Goal: Information Seeking & Learning: Learn about a topic

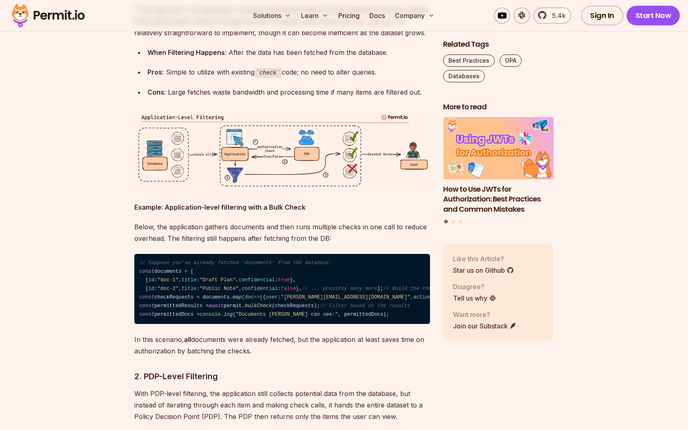
scroll to position [1604, 0]
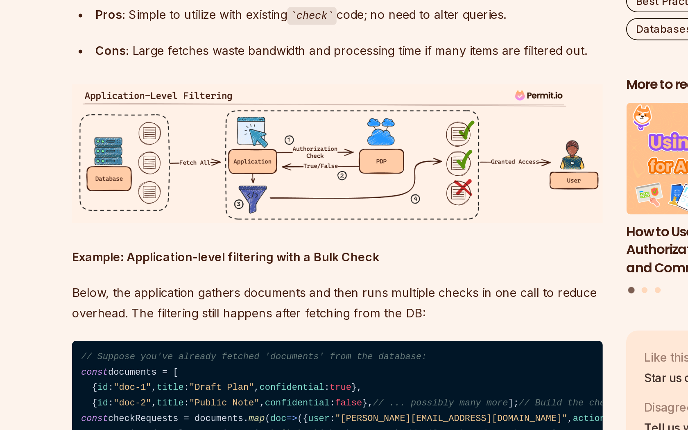
drag, startPoint x: 221, startPoint y: 95, endPoint x: 244, endPoint y: 131, distance: 42.4
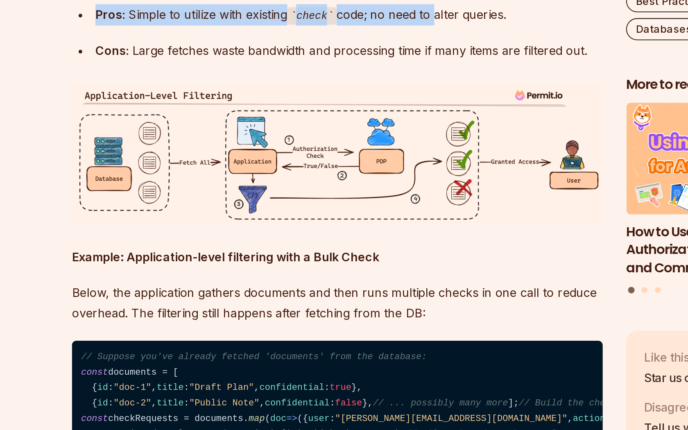
drag, startPoint x: 244, startPoint y: 131, endPoint x: 363, endPoint y: 178, distance: 128.0
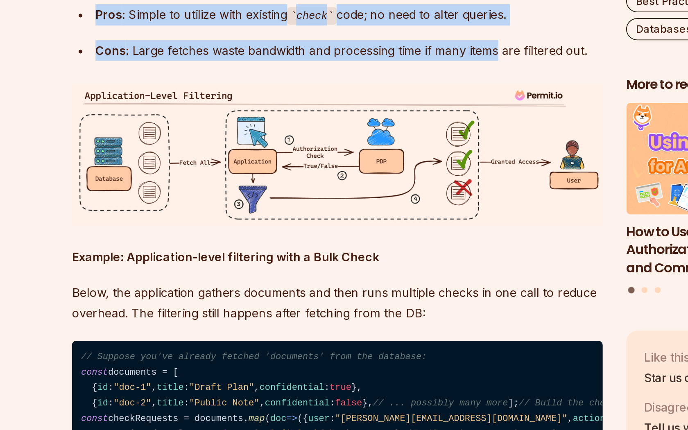
click at [363, 93] on div "Cons : Large fetches waste bandwidth and processing time if many items are filt…" at bounding box center [288, 87] width 283 height 11
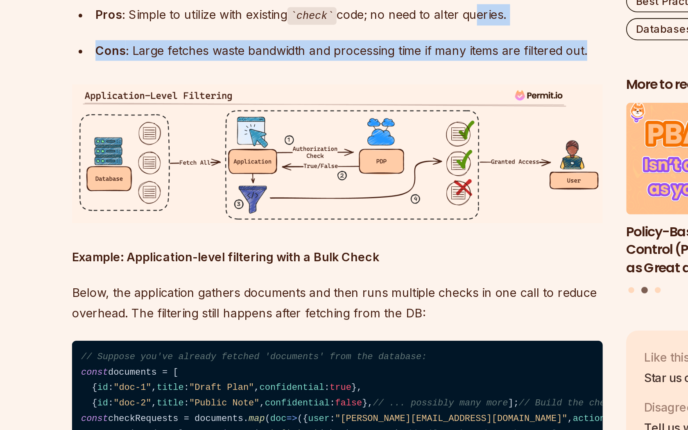
drag, startPoint x: 424, startPoint y: 179, endPoint x: 306, endPoint y: 125, distance: 130.5
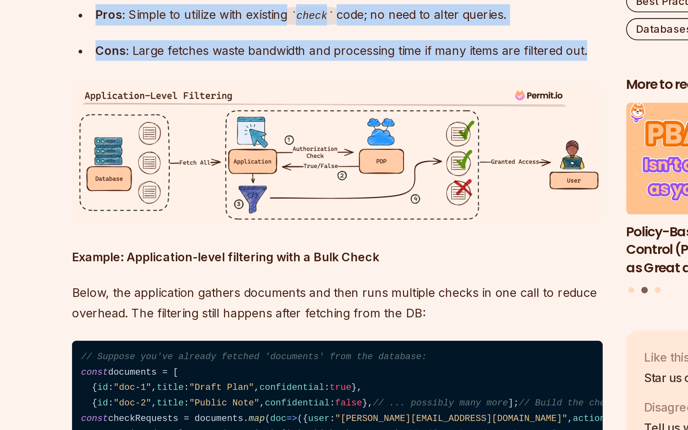
click at [306, 34] on p "In this approach, the application retrieves all potential data from the databas…" at bounding box center [282, 17] width 296 height 34
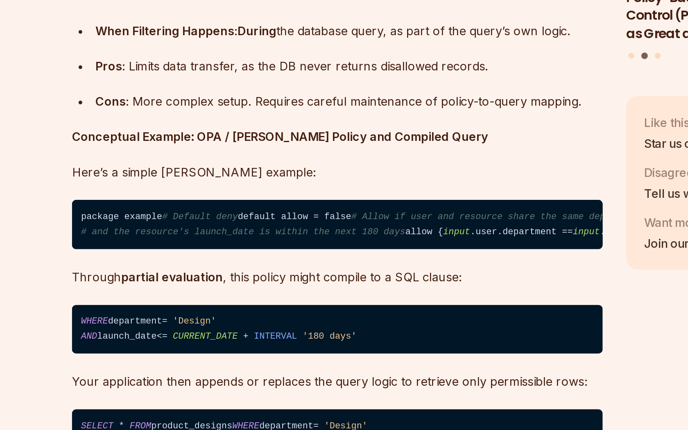
scroll to position [2720, 0]
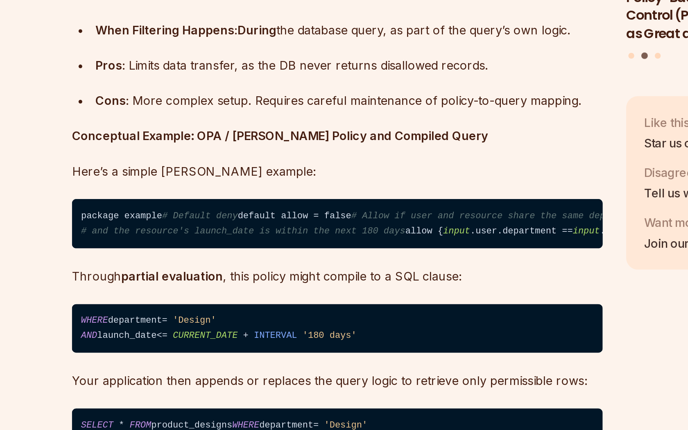
click at [127, 254] on section "Table of Contents In many applications, authorization is typically seen as an a…" at bounding box center [344, 39] width 688 height 4568
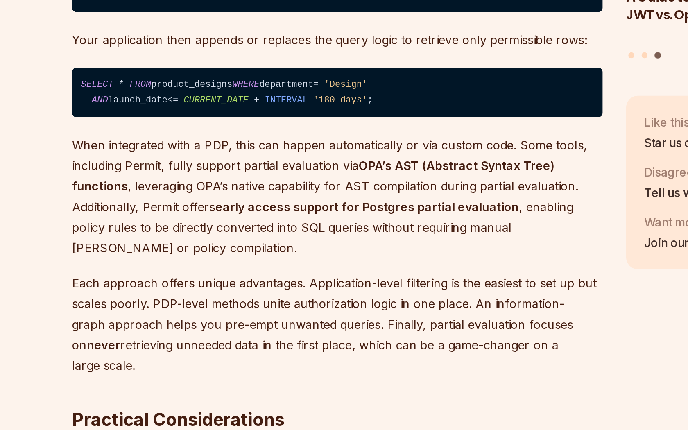
scroll to position [2912, 0]
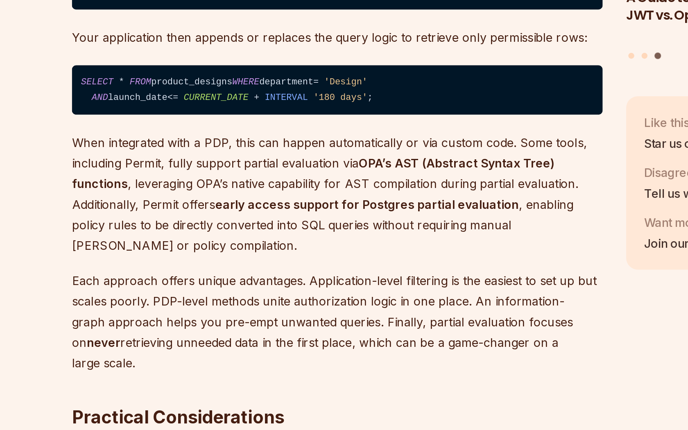
drag, startPoint x: 127, startPoint y: 254, endPoint x: 306, endPoint y: 258, distance: 178.6
drag, startPoint x: 322, startPoint y: 258, endPoint x: 137, endPoint y: 253, distance: 184.8
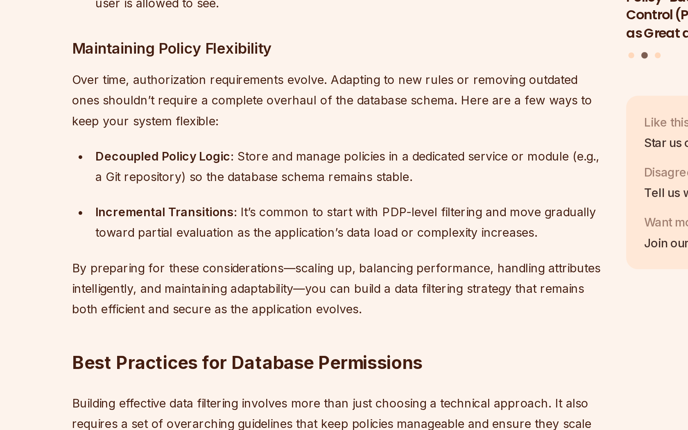
scroll to position [3617, 0]
